Goal: Complete application form

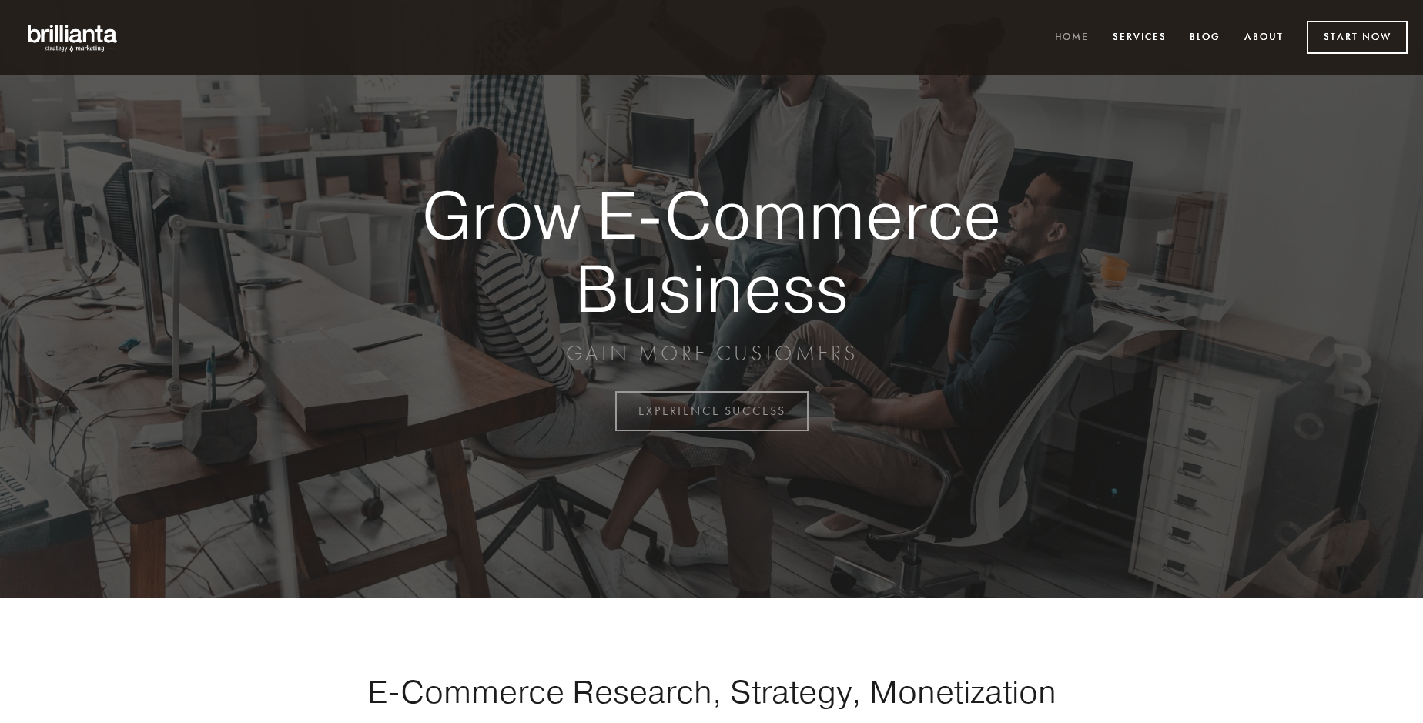
scroll to position [4037, 0]
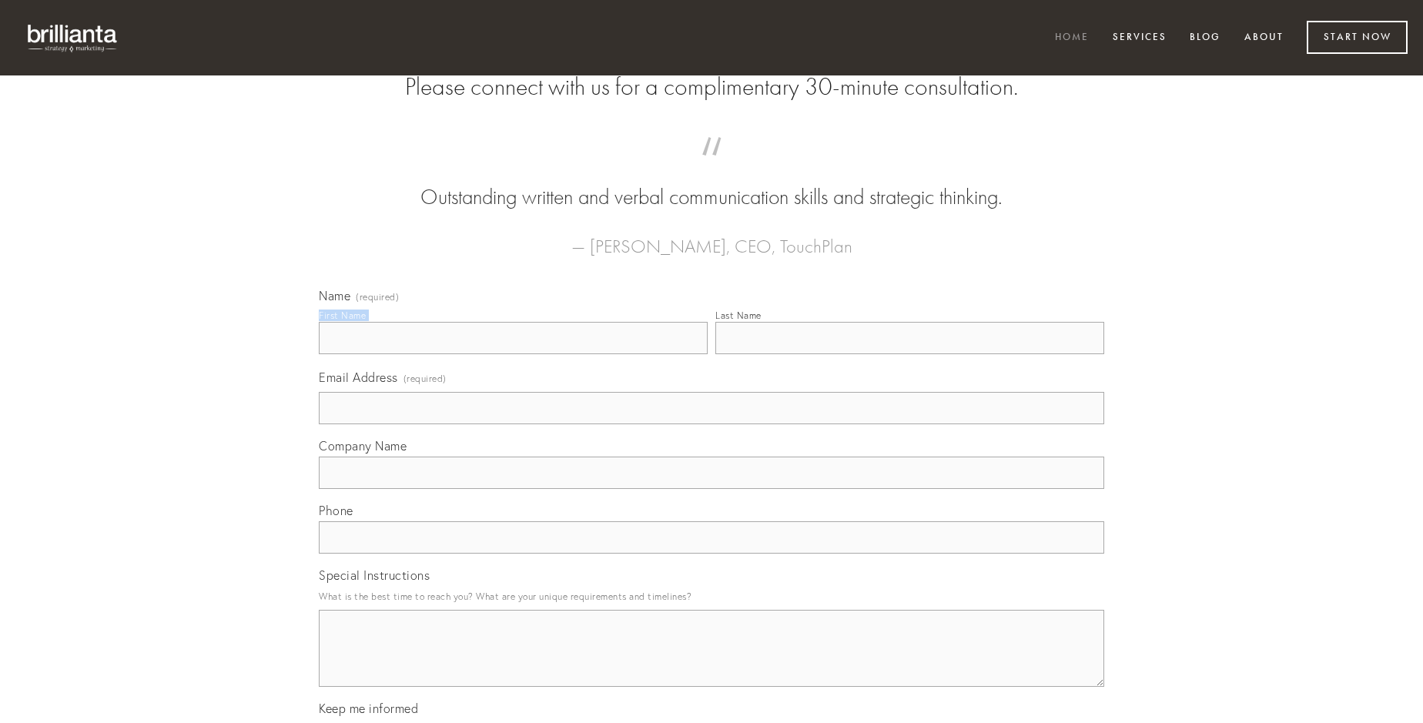
type input "[PERSON_NAME]"
click at [910, 354] on input "Last Name" at bounding box center [909, 338] width 389 height 32
type input "[PERSON_NAME]"
click at [712, 424] on input "Email Address (required)" at bounding box center [712, 408] width 786 height 32
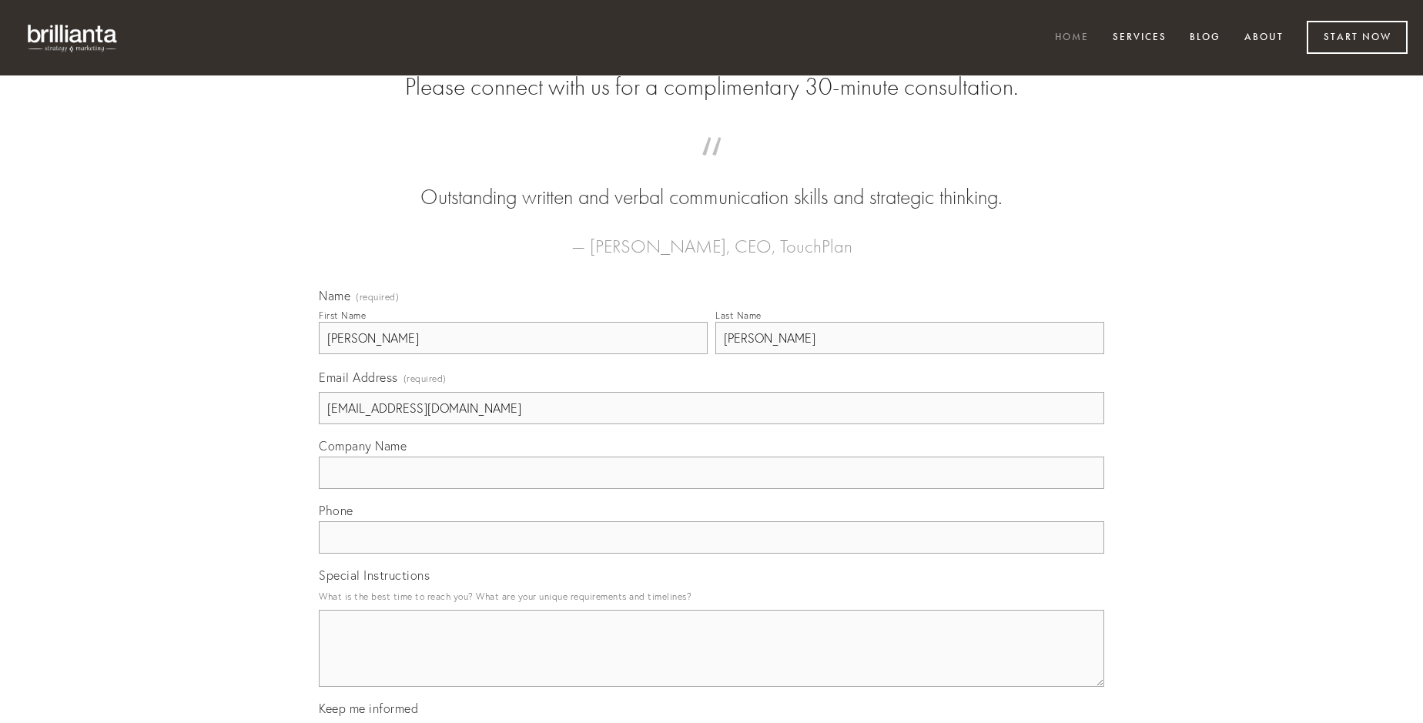
type input "[EMAIL_ADDRESS][DOMAIN_NAME]"
click at [712, 489] on input "Company Name" at bounding box center [712, 473] width 786 height 32
type input "stultus"
click at [712, 554] on input "text" at bounding box center [712, 537] width 786 height 32
click at [712, 662] on textarea "Special Instructions" at bounding box center [712, 648] width 786 height 77
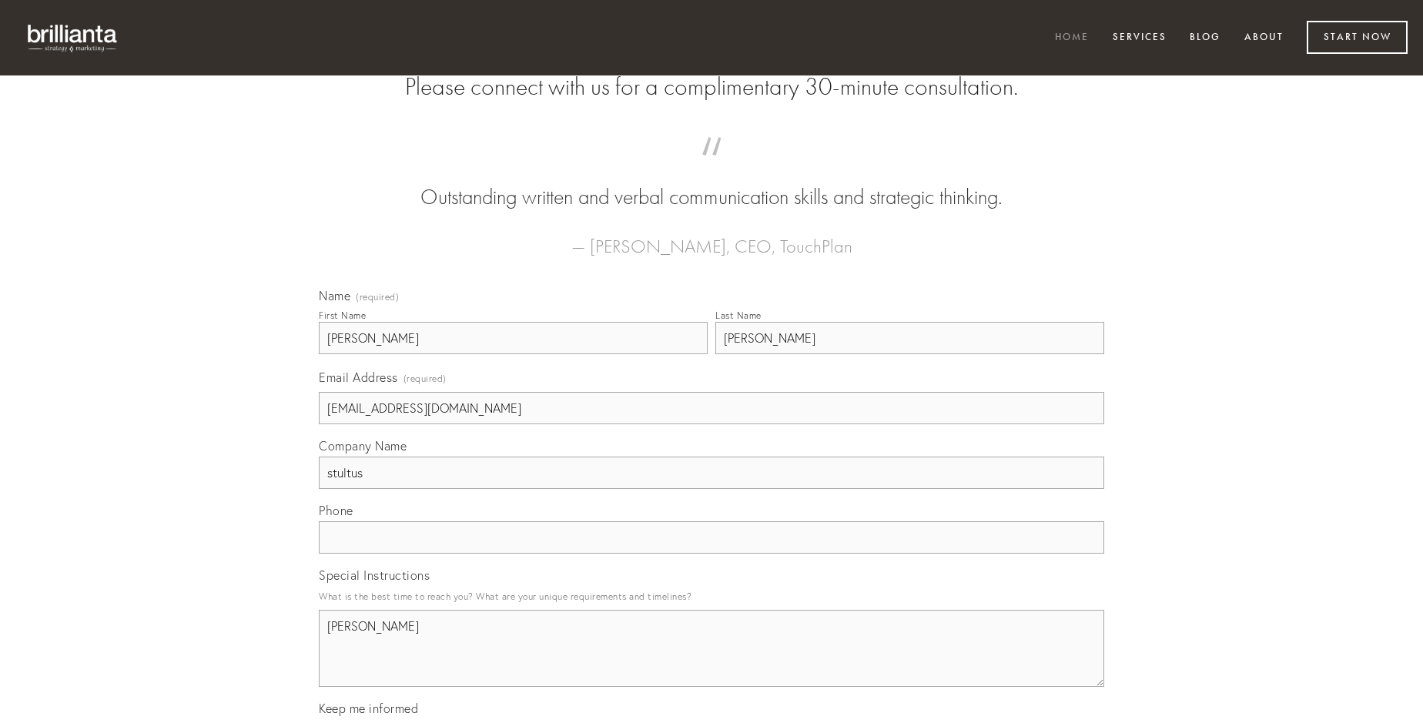
type textarea "[PERSON_NAME]"
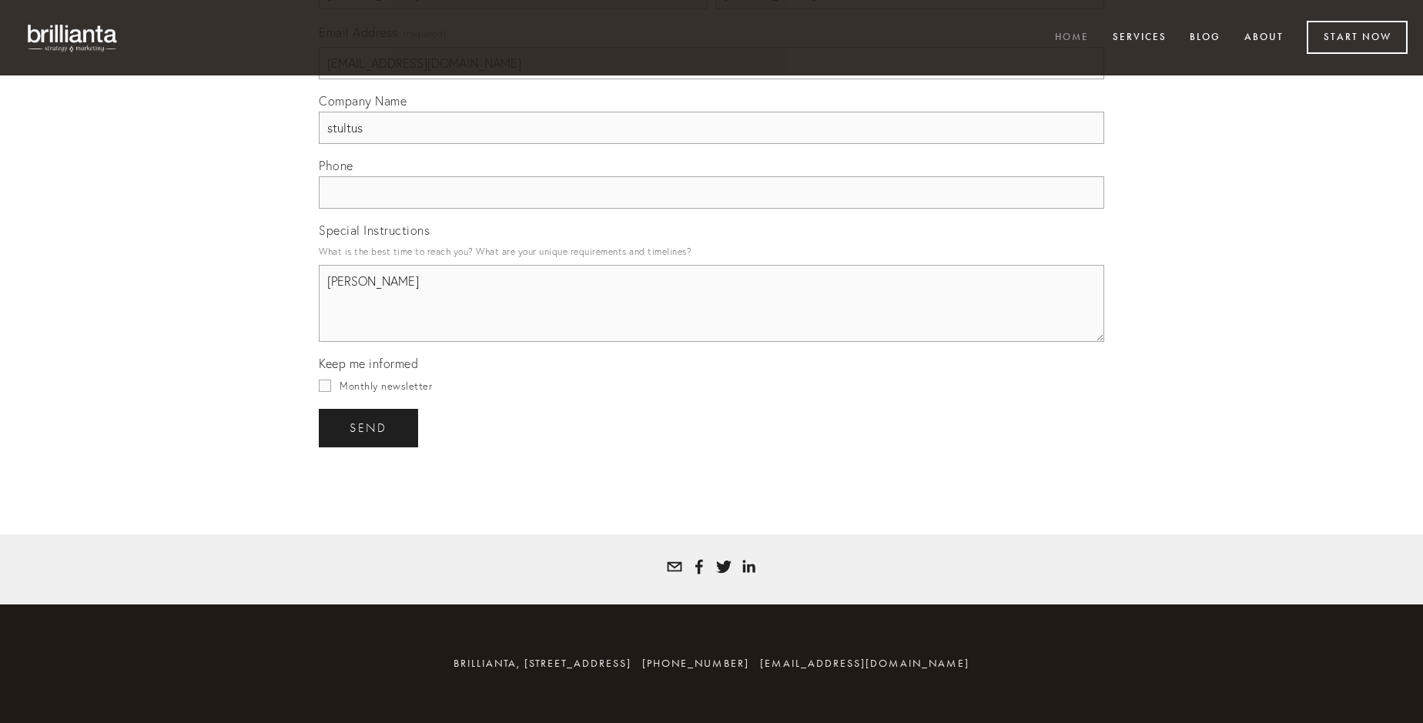
click at [370, 427] on span "send" at bounding box center [369, 428] width 38 height 14
